Goal: Task Accomplishment & Management: Manage account settings

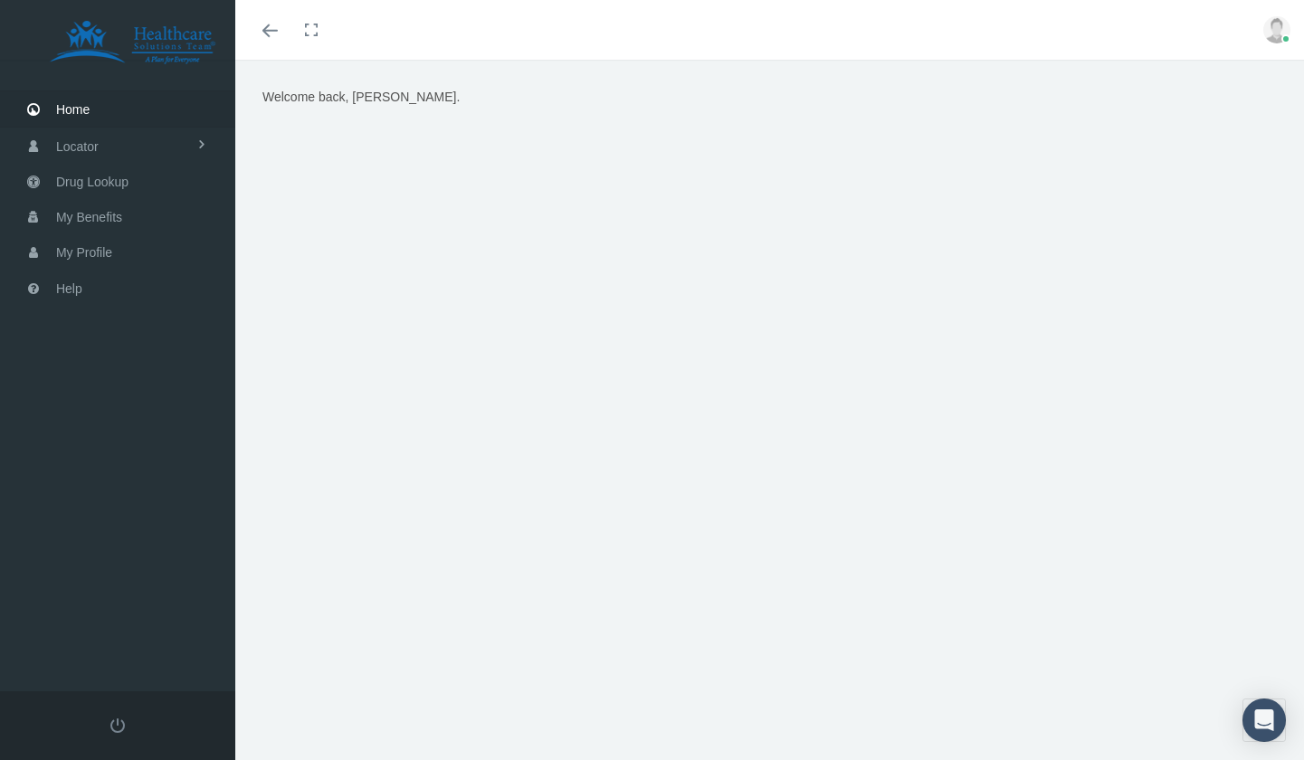
click at [1271, 33] on img at bounding box center [1276, 29] width 27 height 27
click at [385, 212] on div "Welcome back, [PERSON_NAME]." at bounding box center [770, 313] width 1042 height 452
click at [93, 217] on span "My Benefits" at bounding box center [89, 217] width 66 height 34
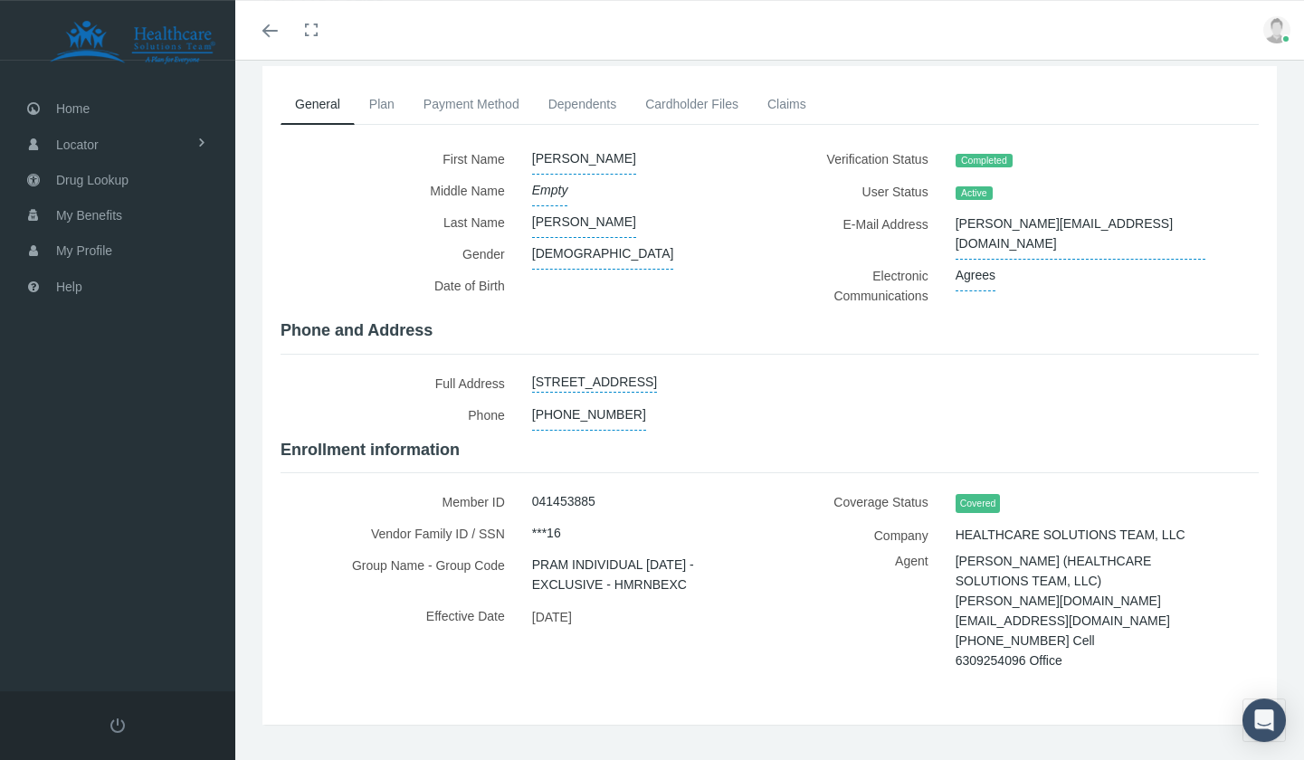
scroll to position [105, 0]
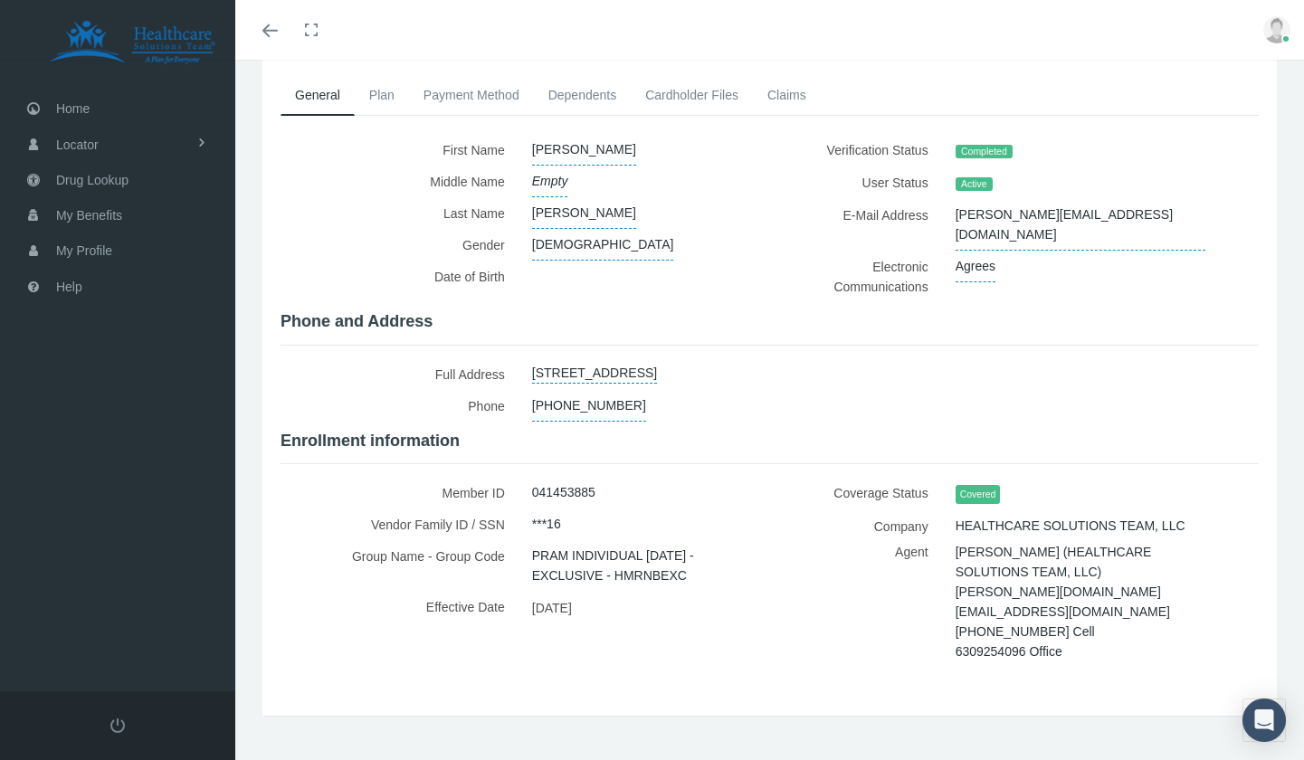
click at [538, 480] on span "041453885" at bounding box center [563, 492] width 63 height 31
drag, startPoint x: 529, startPoint y: 482, endPoint x: 595, endPoint y: 482, distance: 66.1
click at [595, 482] on div "041453885" at bounding box center [638, 493] width 238 height 32
copy span "041453885"
click at [381, 95] on link "Plan" at bounding box center [382, 95] width 54 height 40
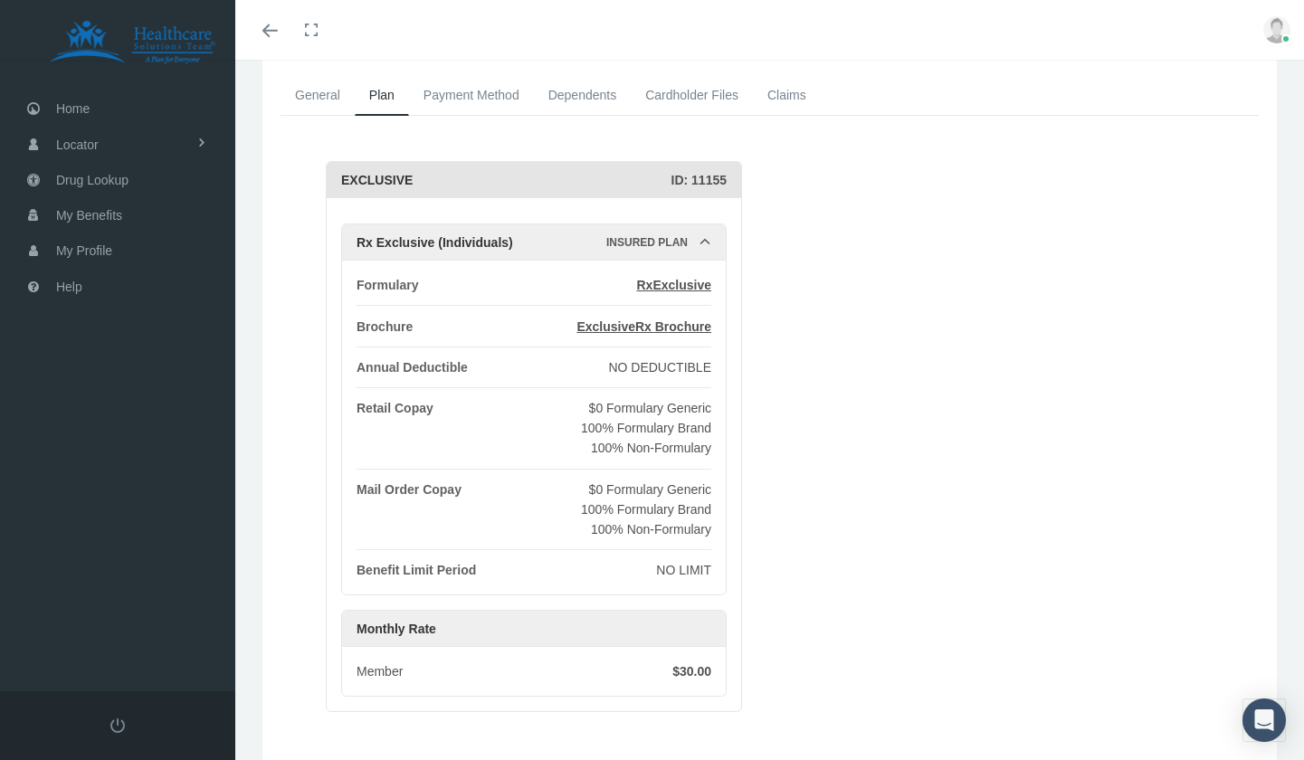
click at [454, 98] on link "Payment Method" at bounding box center [471, 95] width 125 height 40
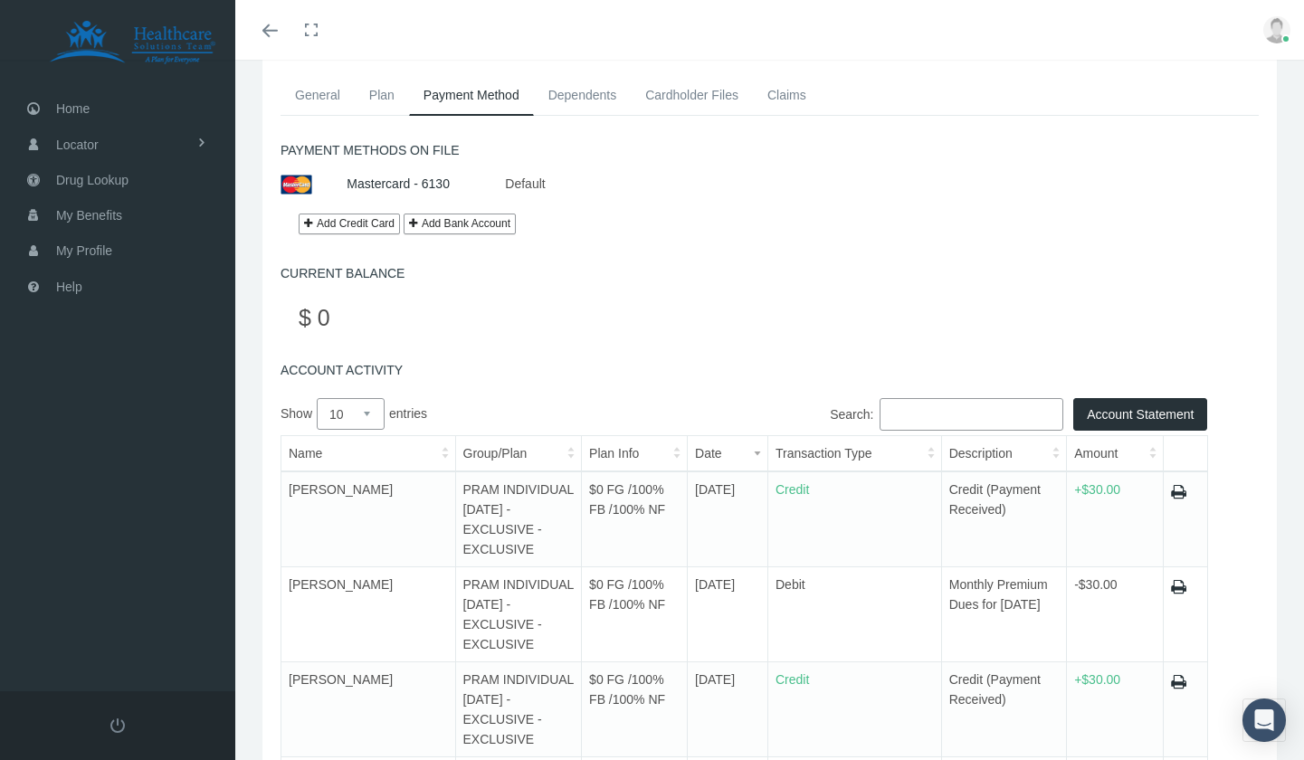
click at [563, 98] on link "Dependents" at bounding box center [583, 95] width 98 height 40
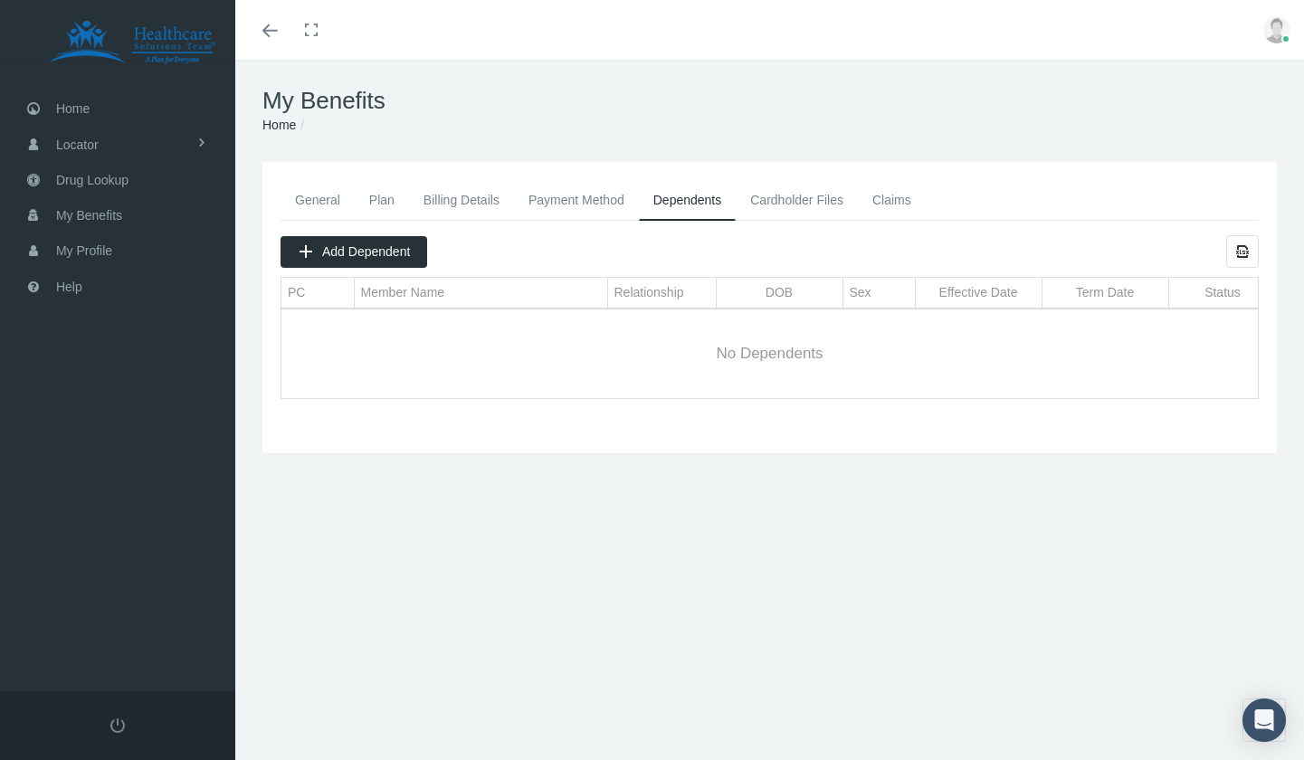
click at [799, 200] on link "Cardholder Files" at bounding box center [797, 200] width 122 height 40
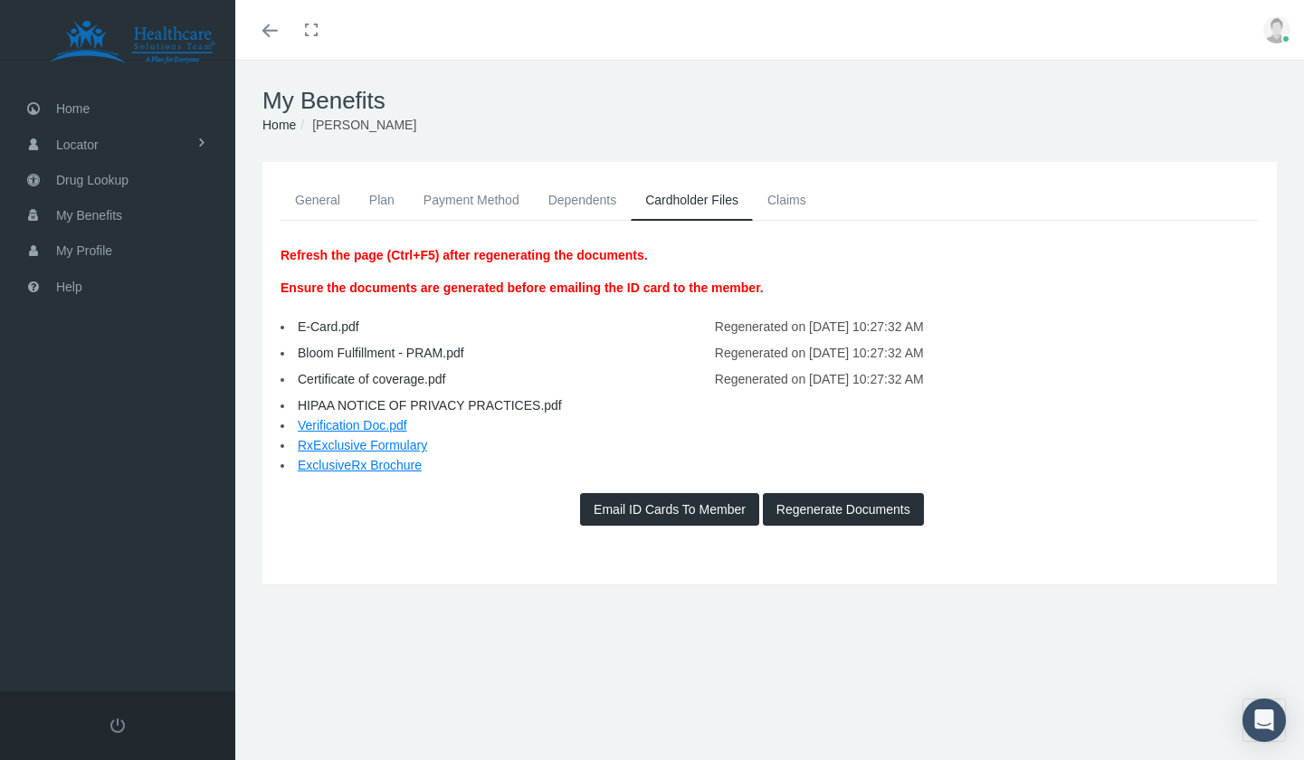
click at [650, 516] on button "Email ID Cards To Member" at bounding box center [669, 509] width 179 height 33
